Goal: Navigation & Orientation: Find specific page/section

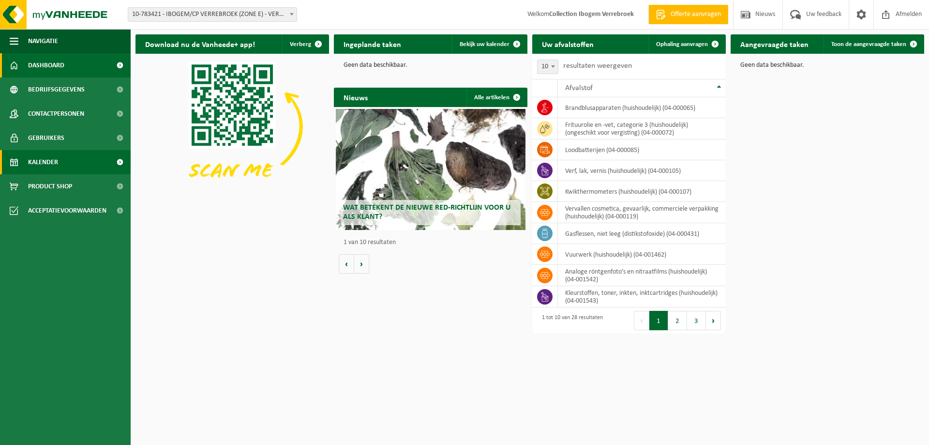
click at [79, 157] on link "Kalender" at bounding box center [65, 162] width 131 height 24
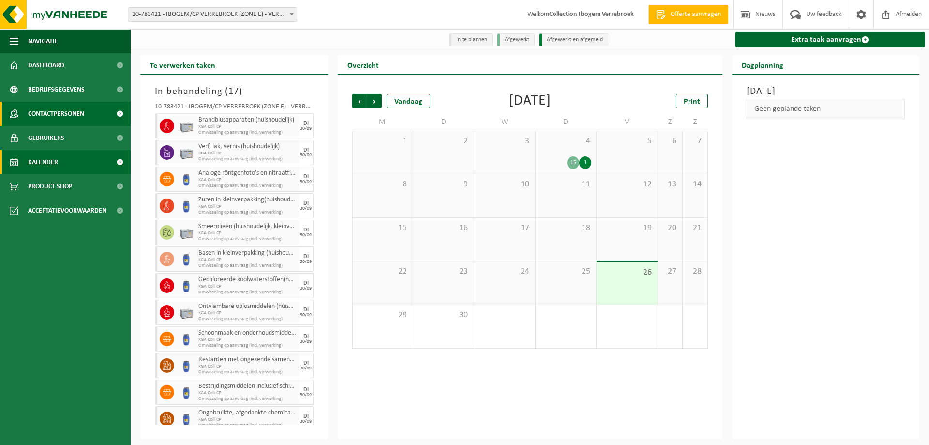
click at [57, 114] on span "Contactpersonen" at bounding box center [56, 114] width 56 height 24
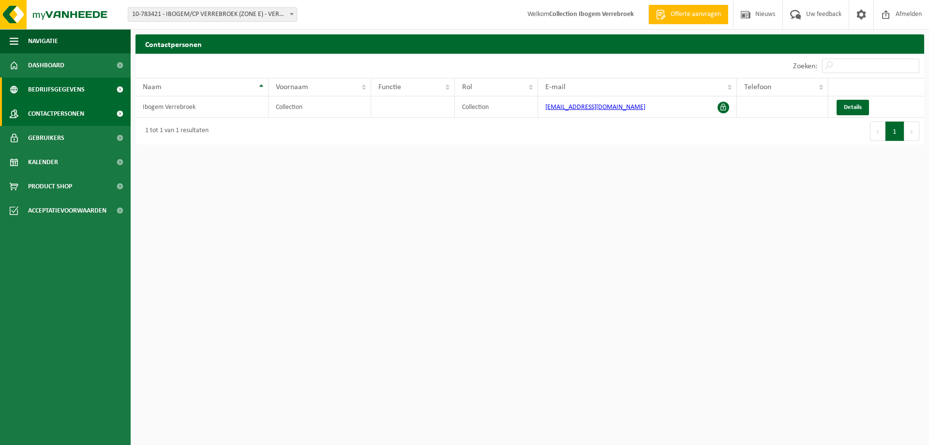
click at [70, 89] on span "Bedrijfsgegevens" at bounding box center [56, 89] width 57 height 24
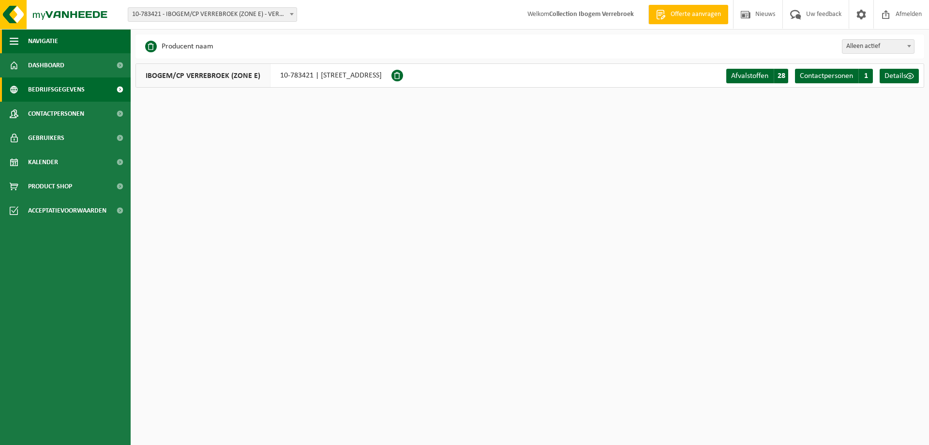
click at [82, 39] on button "Navigatie" at bounding box center [65, 41] width 131 height 24
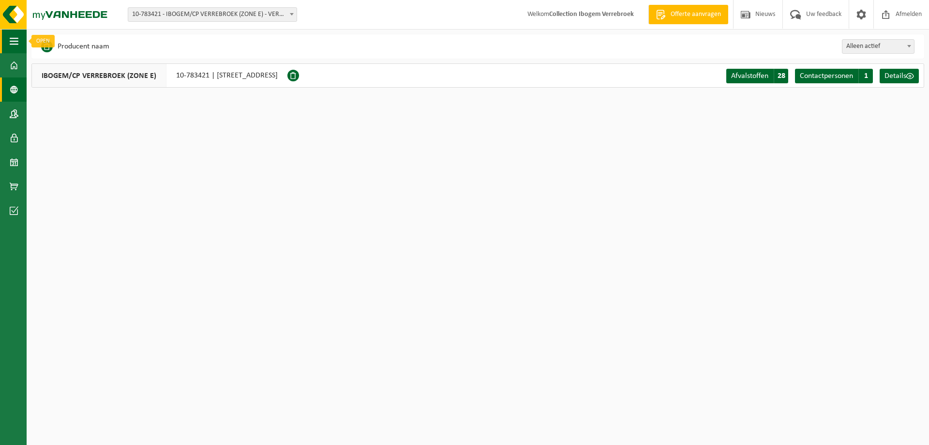
click at [12, 39] on span "button" at bounding box center [14, 41] width 9 height 24
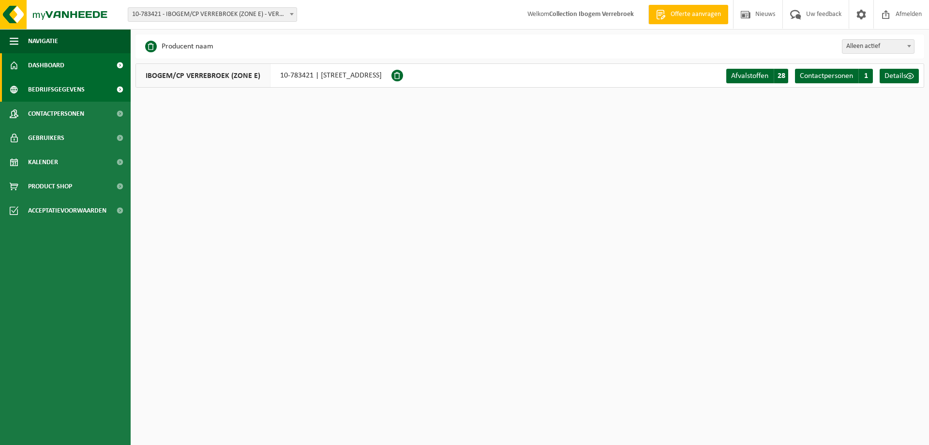
click at [11, 61] on span at bounding box center [14, 65] width 9 height 24
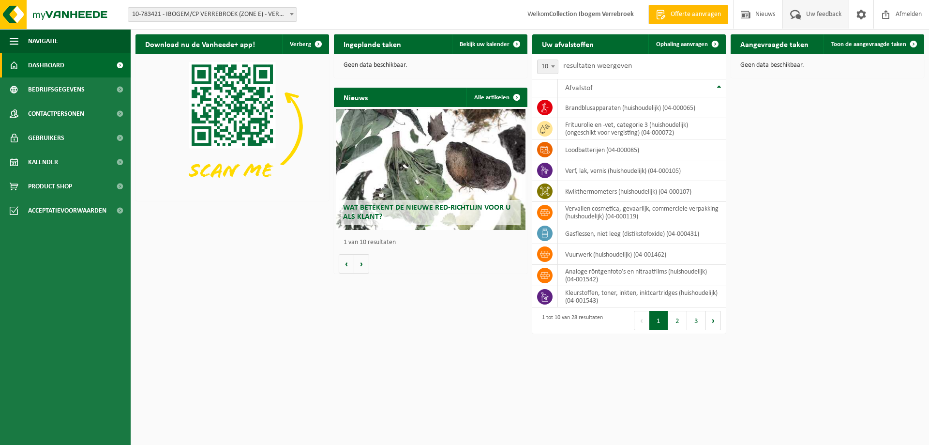
click at [808, 10] on span "Uw feedback" at bounding box center [824, 14] width 40 height 29
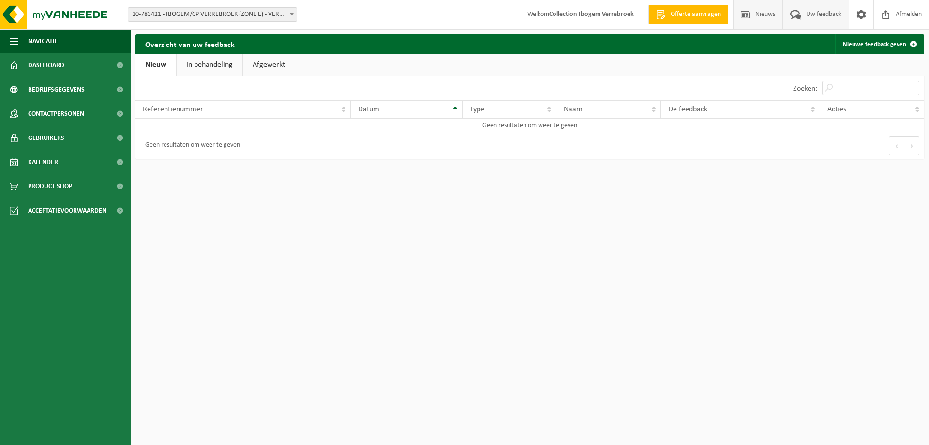
click at [761, 19] on span "Nieuws" at bounding box center [765, 14] width 25 height 29
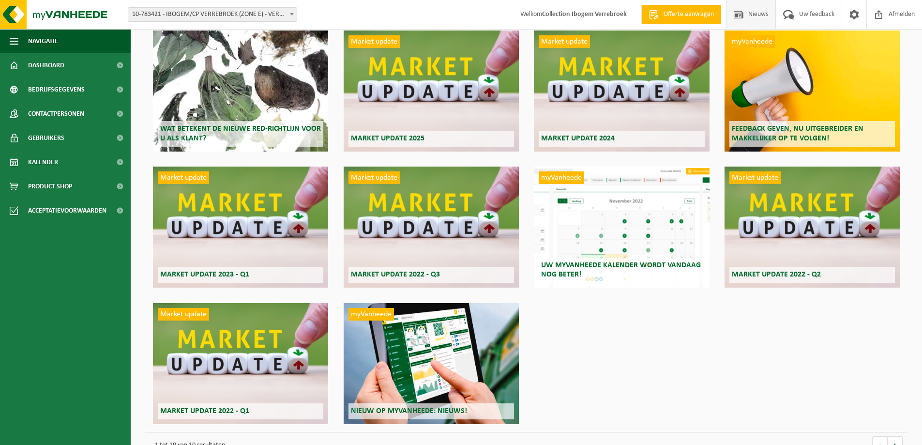
scroll to position [47, 0]
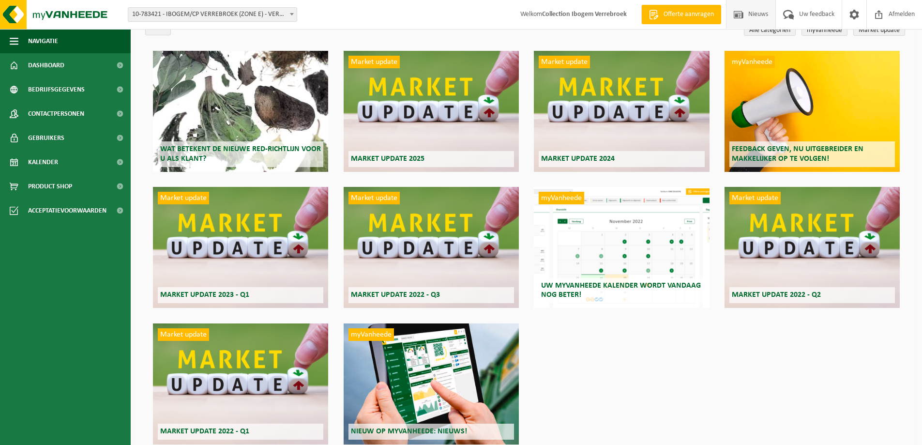
click at [452, 111] on div "Market update Market update 2025" at bounding box center [430, 111] width 175 height 121
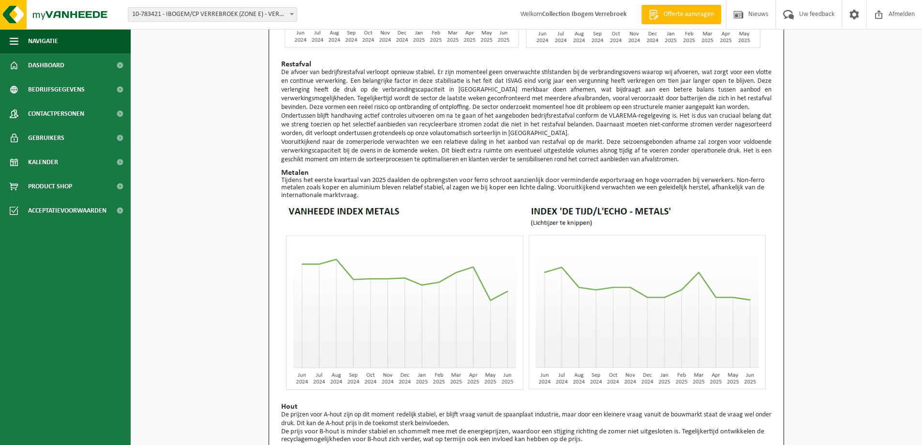
scroll to position [639, 0]
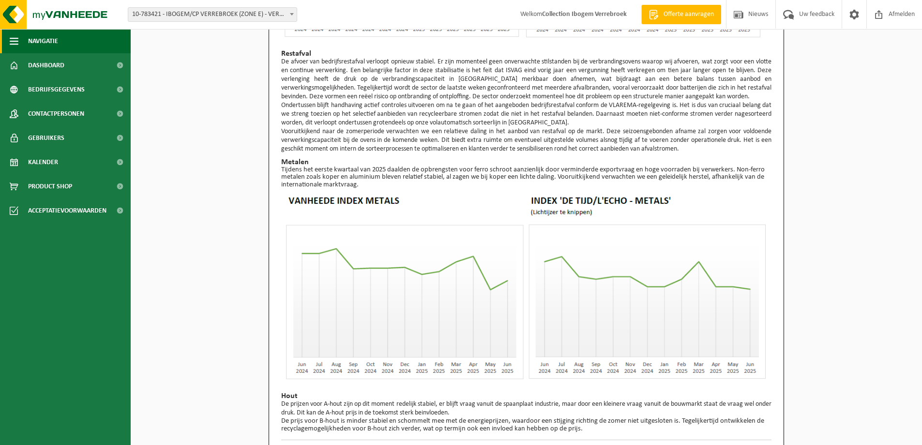
click at [80, 39] on button "Navigatie" at bounding box center [65, 41] width 131 height 24
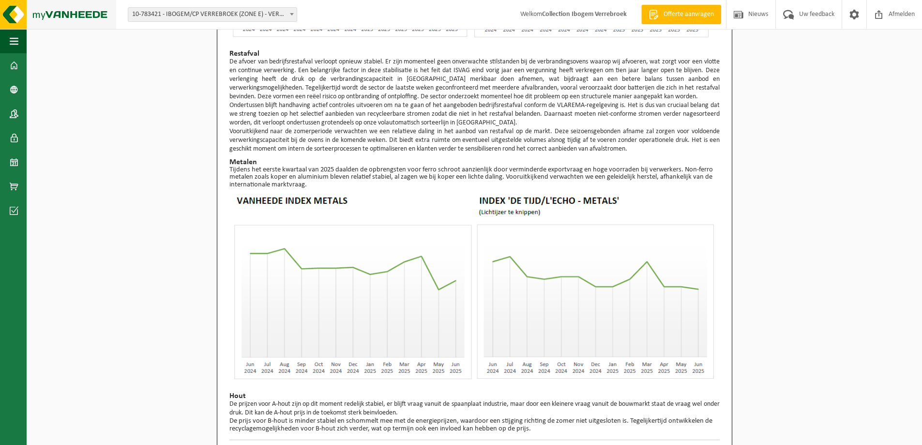
click at [67, 9] on img at bounding box center [58, 14] width 116 height 29
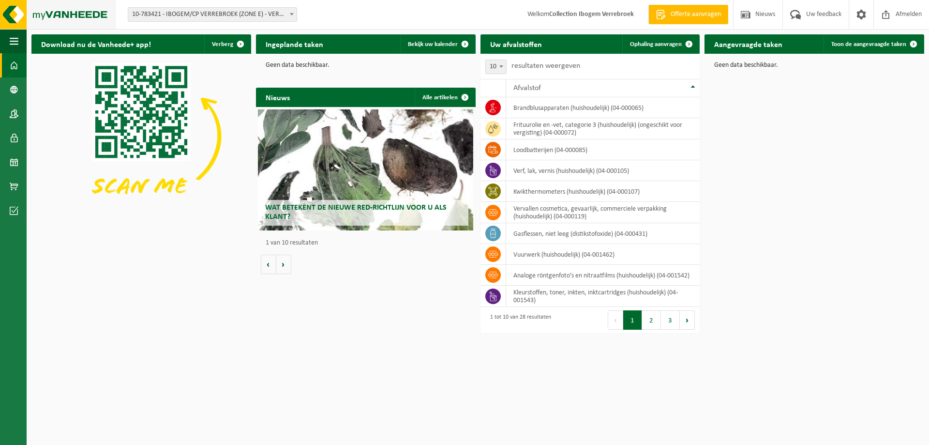
click at [10, 12] on img at bounding box center [58, 14] width 116 height 29
